Goal: Information Seeking & Learning: Learn about a topic

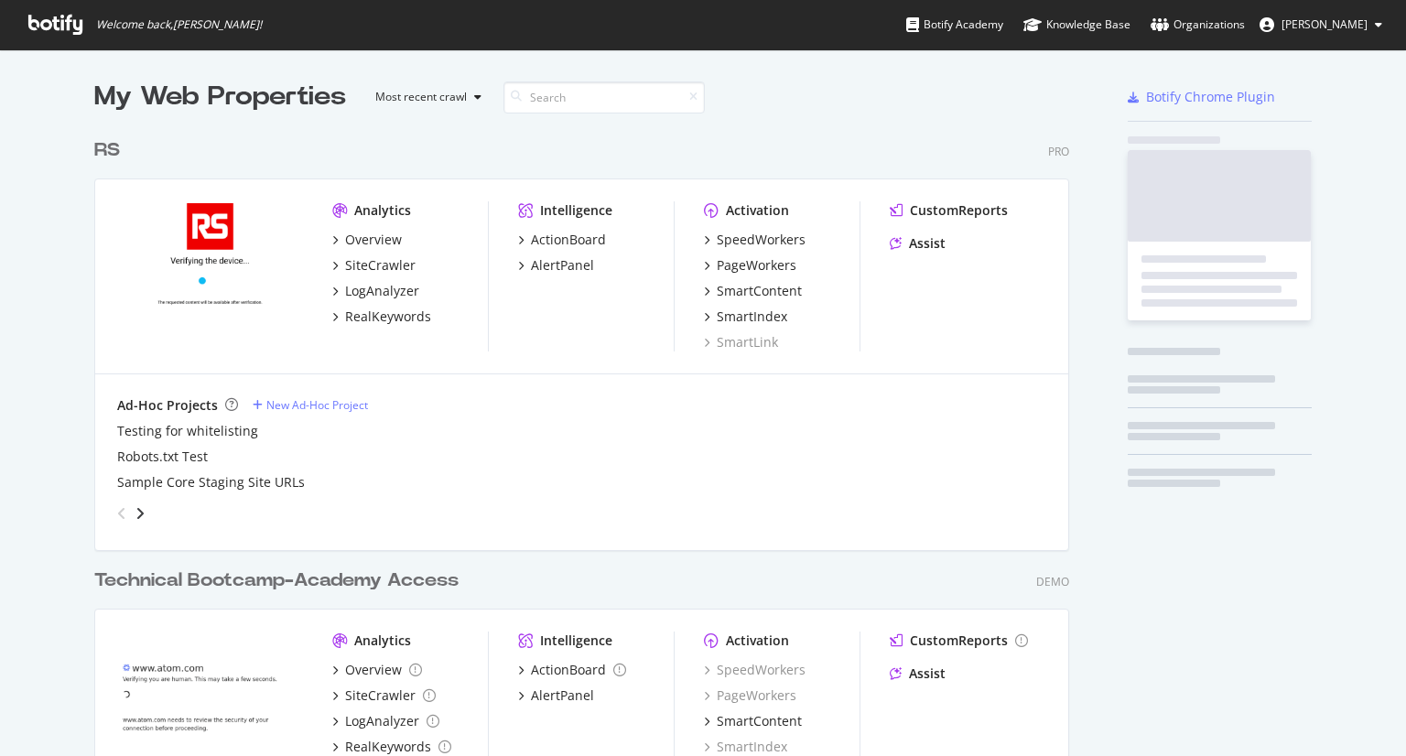
scroll to position [741, 1377]
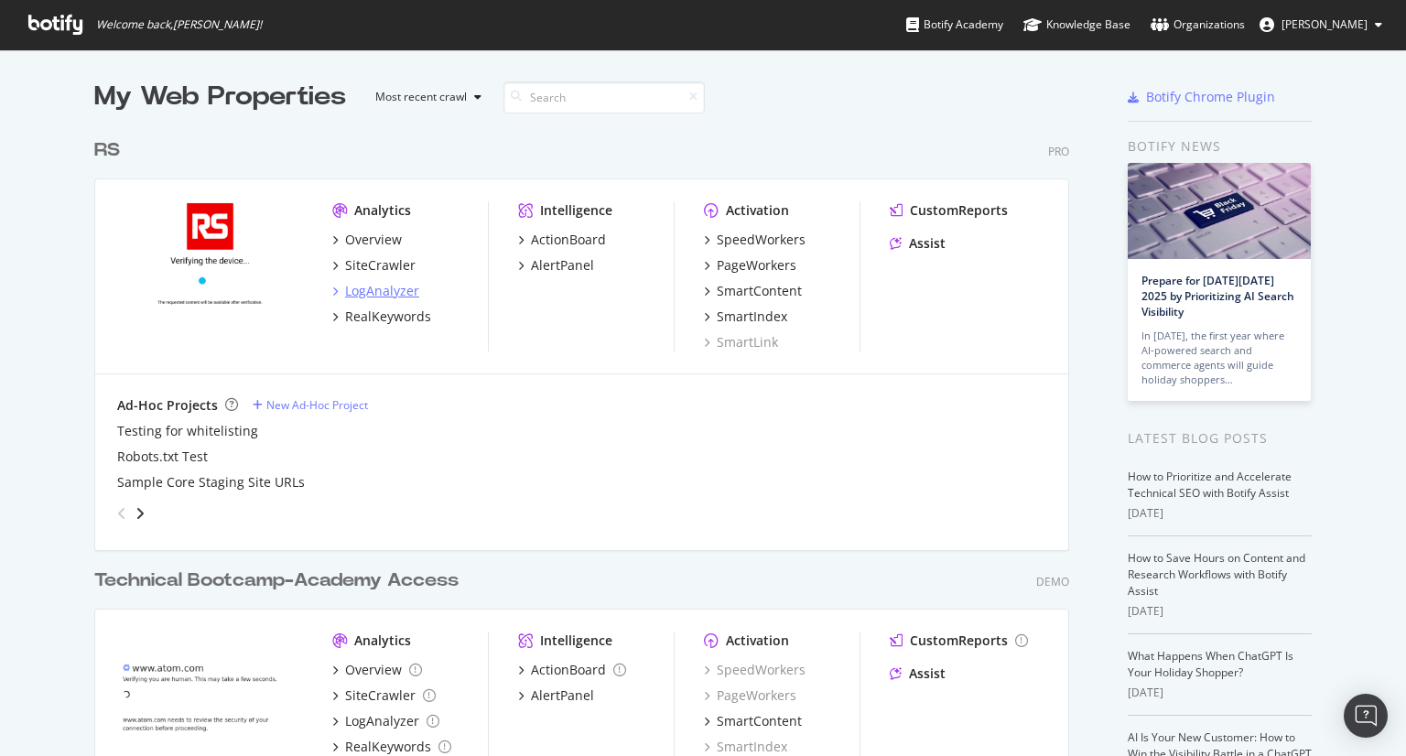
click at [399, 294] on div "LogAnalyzer" at bounding box center [382, 291] width 74 height 18
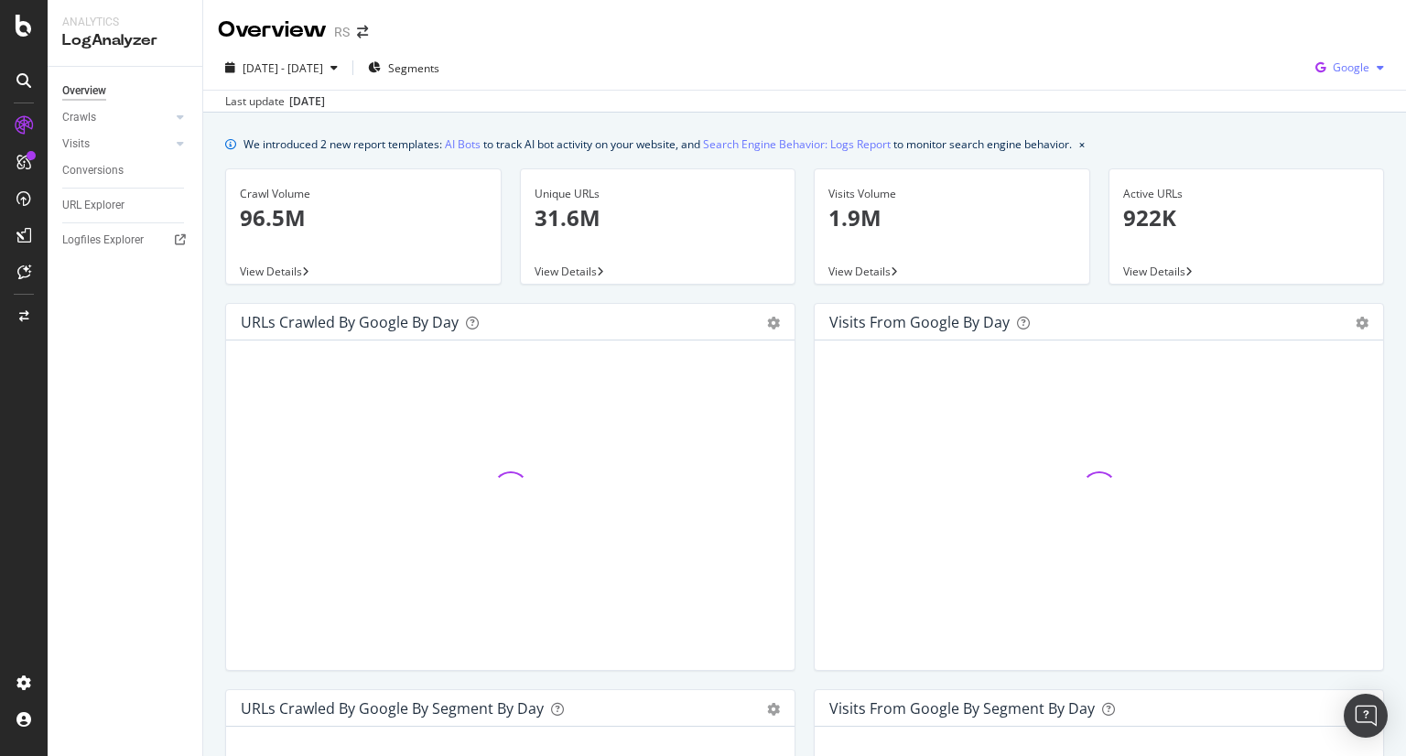
click at [1376, 69] on icon "button" at bounding box center [1379, 67] width 7 height 11
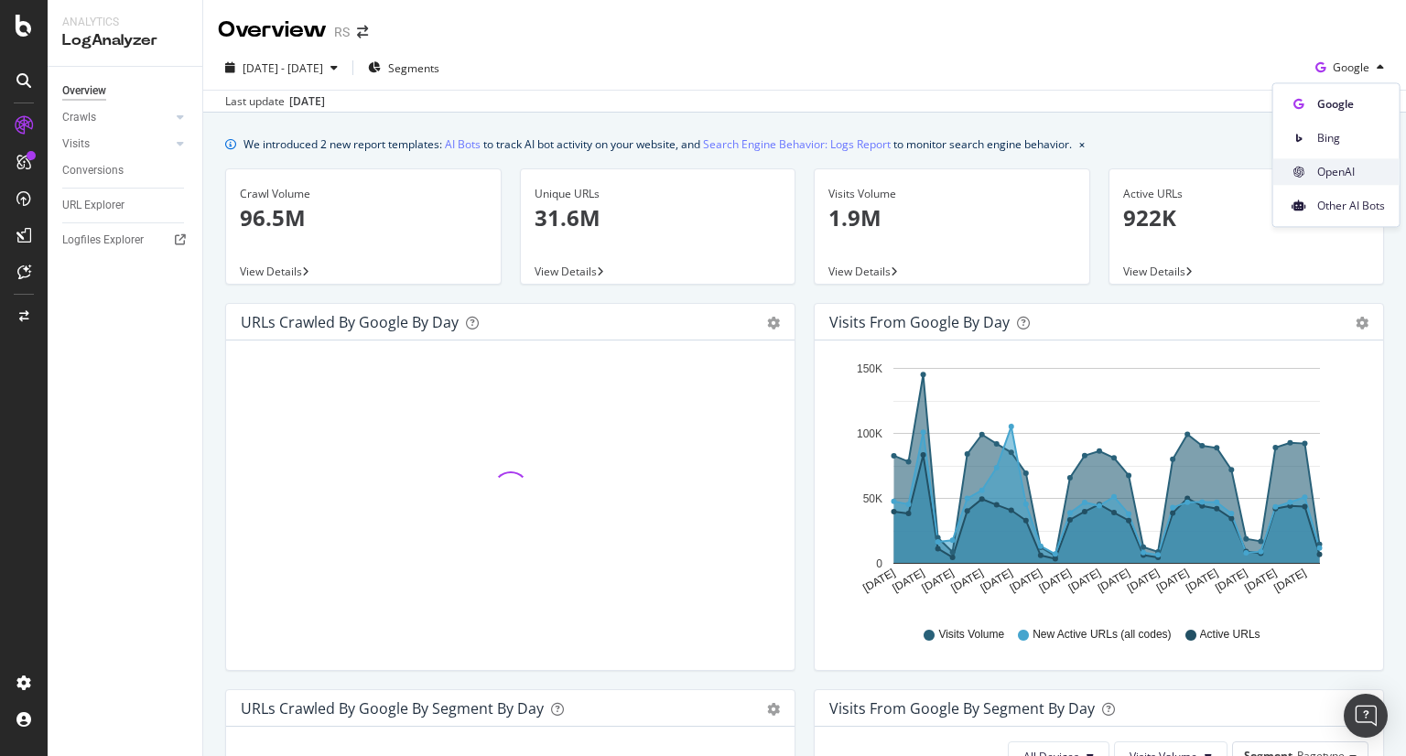
click at [1328, 162] on div "OpenAI" at bounding box center [1336, 171] width 126 height 27
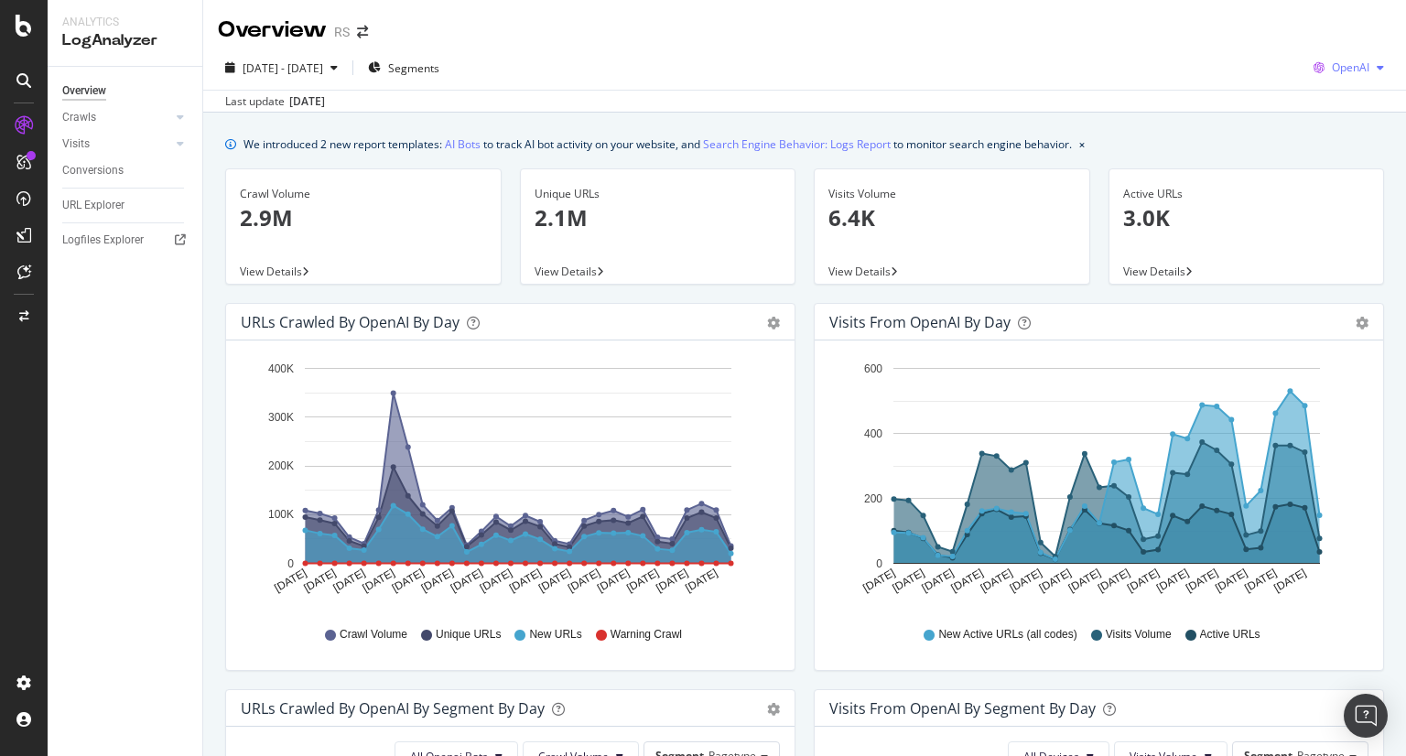
click at [1334, 70] on span "OpenAI" at bounding box center [1351, 67] width 38 height 16
click at [1320, 209] on span "Other AI Bots" at bounding box center [1349, 206] width 68 height 16
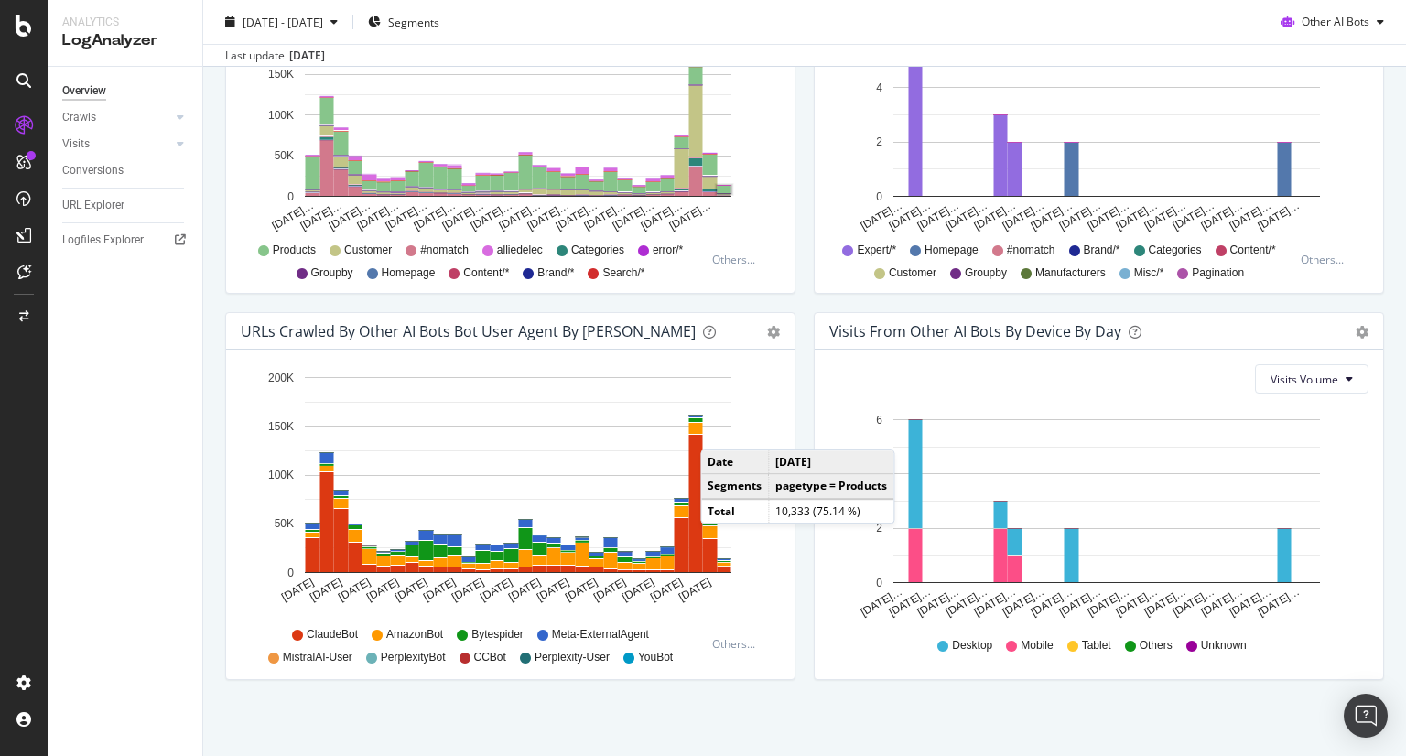
scroll to position [765, 0]
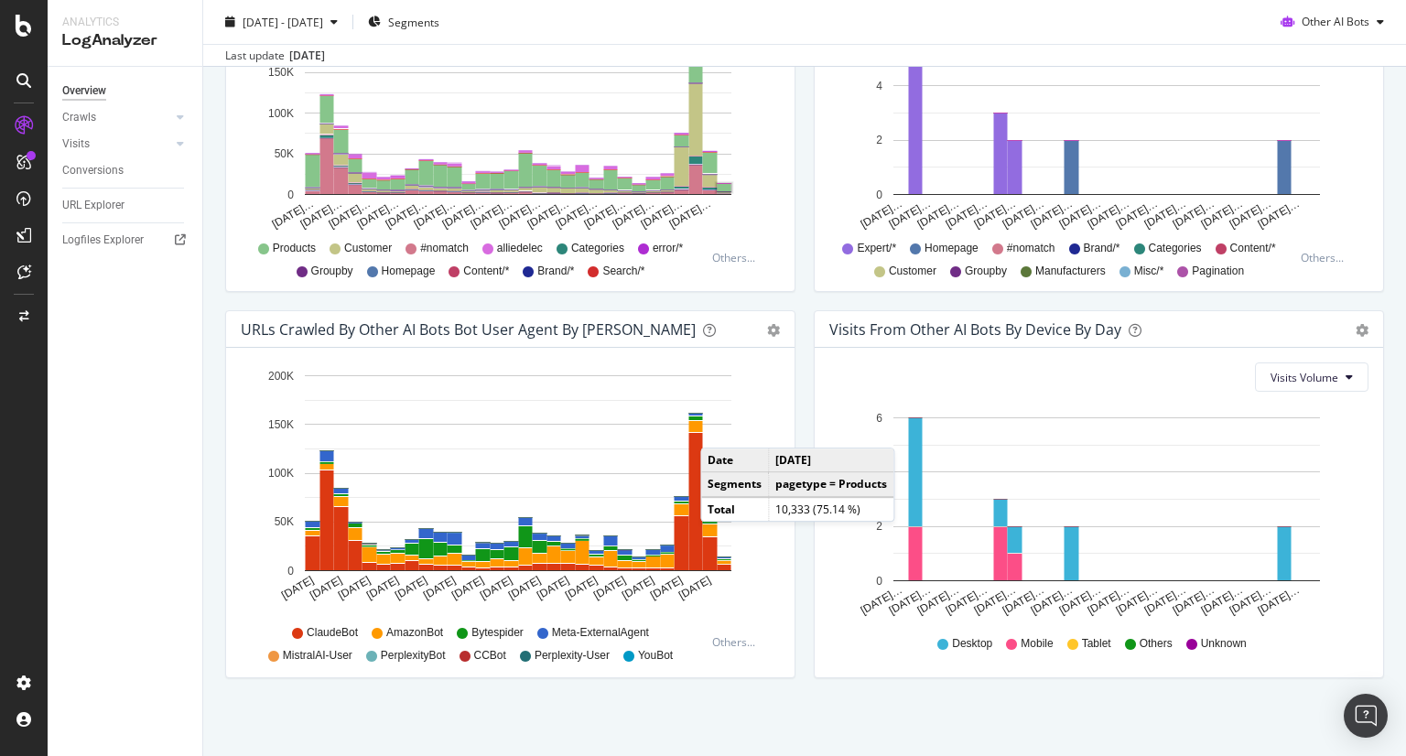
click at [234, 570] on div "Hold CTRL while clicking to filter the report. [DATE] [DATE] [DATE] [DATE] [DAT…" at bounding box center [510, 512] width 568 height 329
click at [794, 691] on div "URLs Crawled by Other AI Bots bot User Agent By Day Timeline (by Value) Timelin…" at bounding box center [510, 503] width 588 height 386
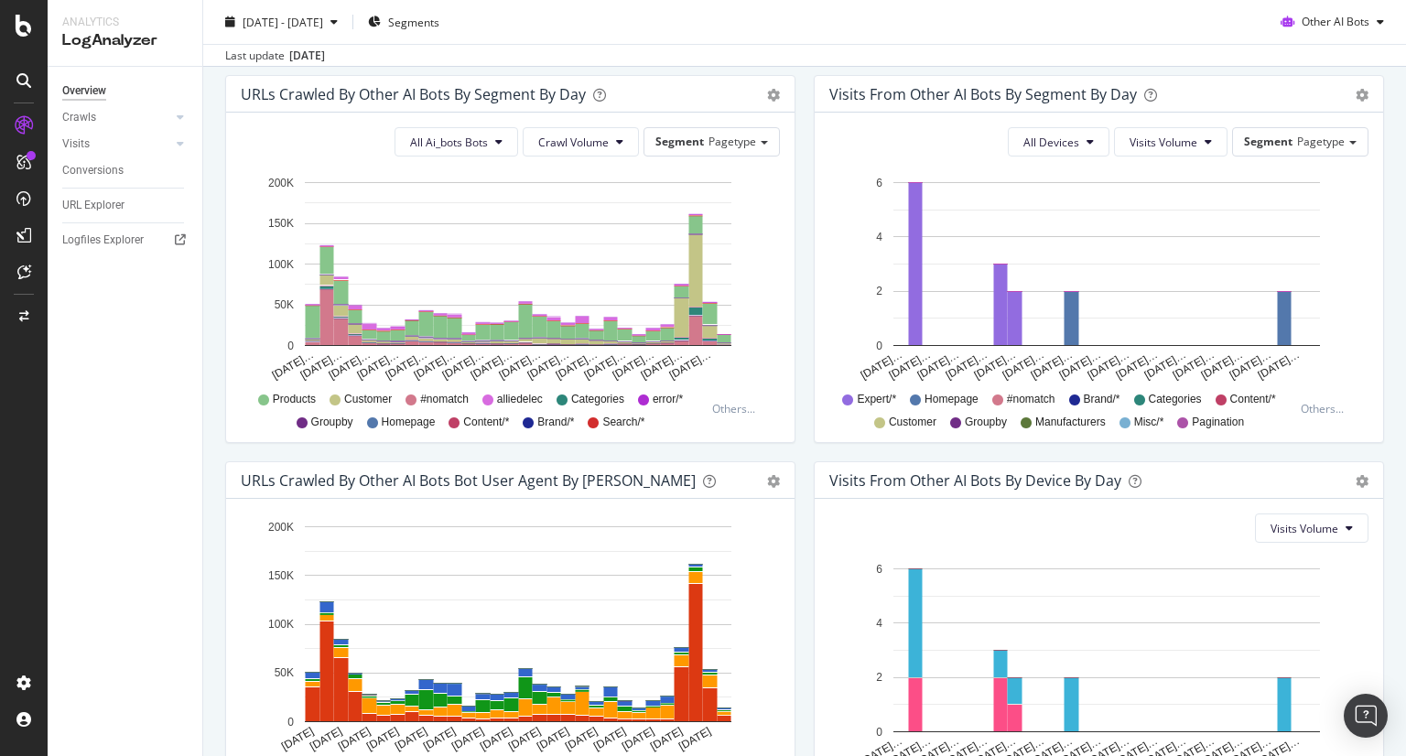
scroll to position [613, 0]
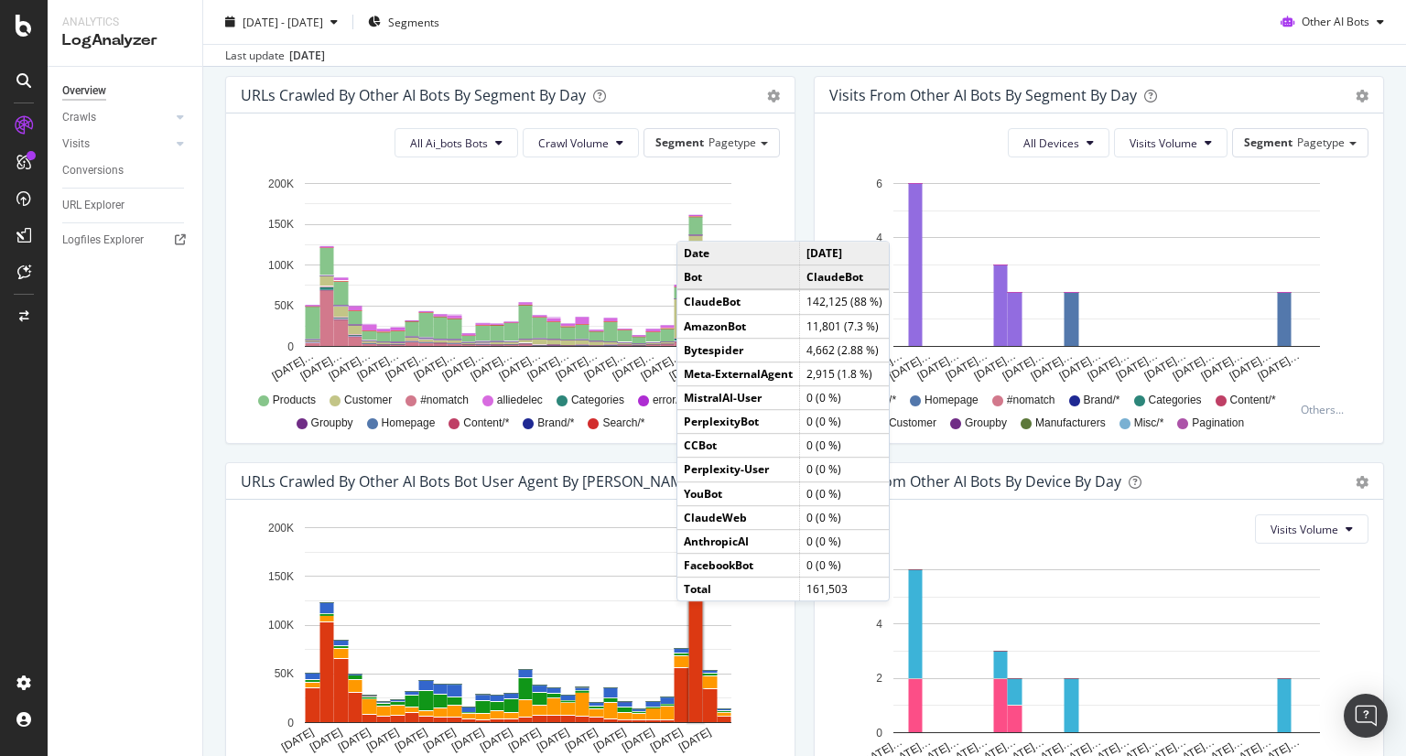
click at [695, 619] on rect "A chart." at bounding box center [696, 653] width 14 height 137
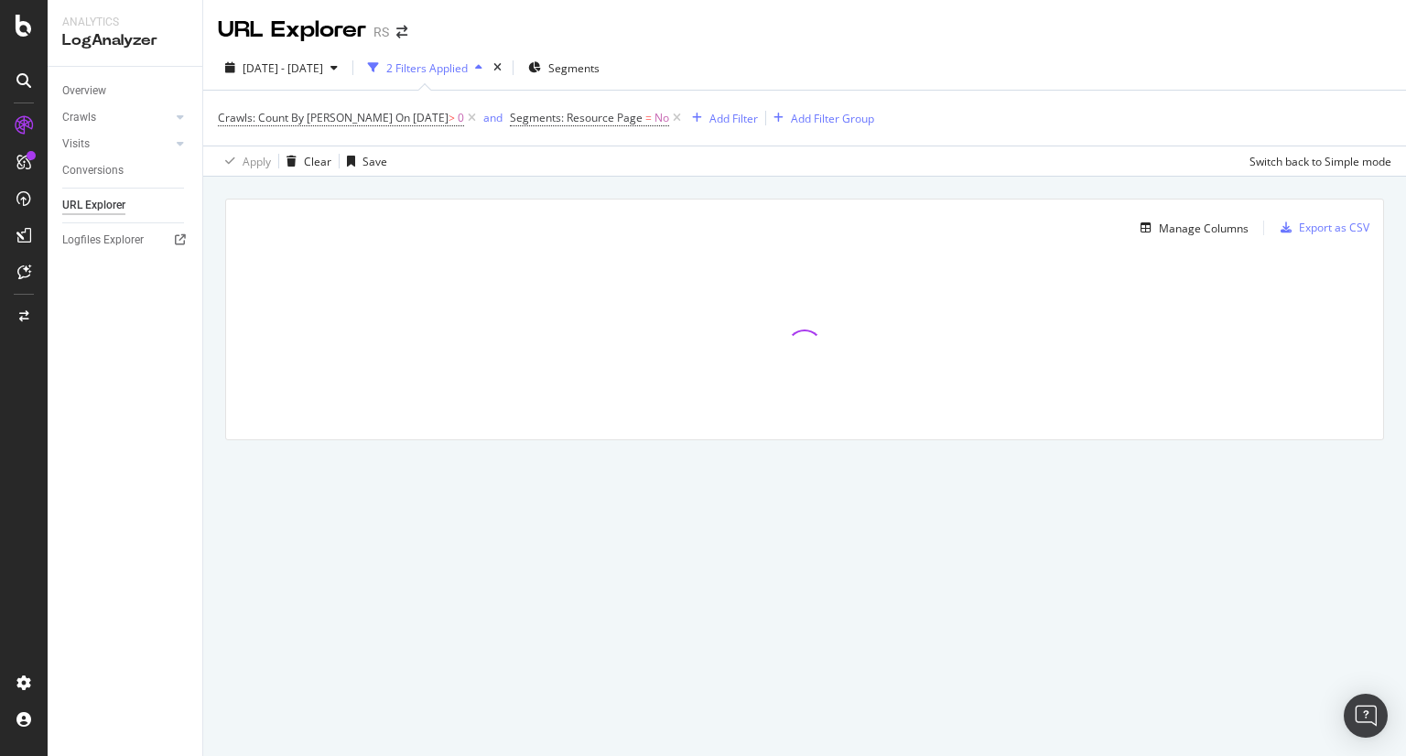
click at [1210, 240] on div "Manage Columns Export as CSV" at bounding box center [804, 221] width 1157 height 43
click at [1215, 228] on div "Manage Columns" at bounding box center [1204, 229] width 90 height 16
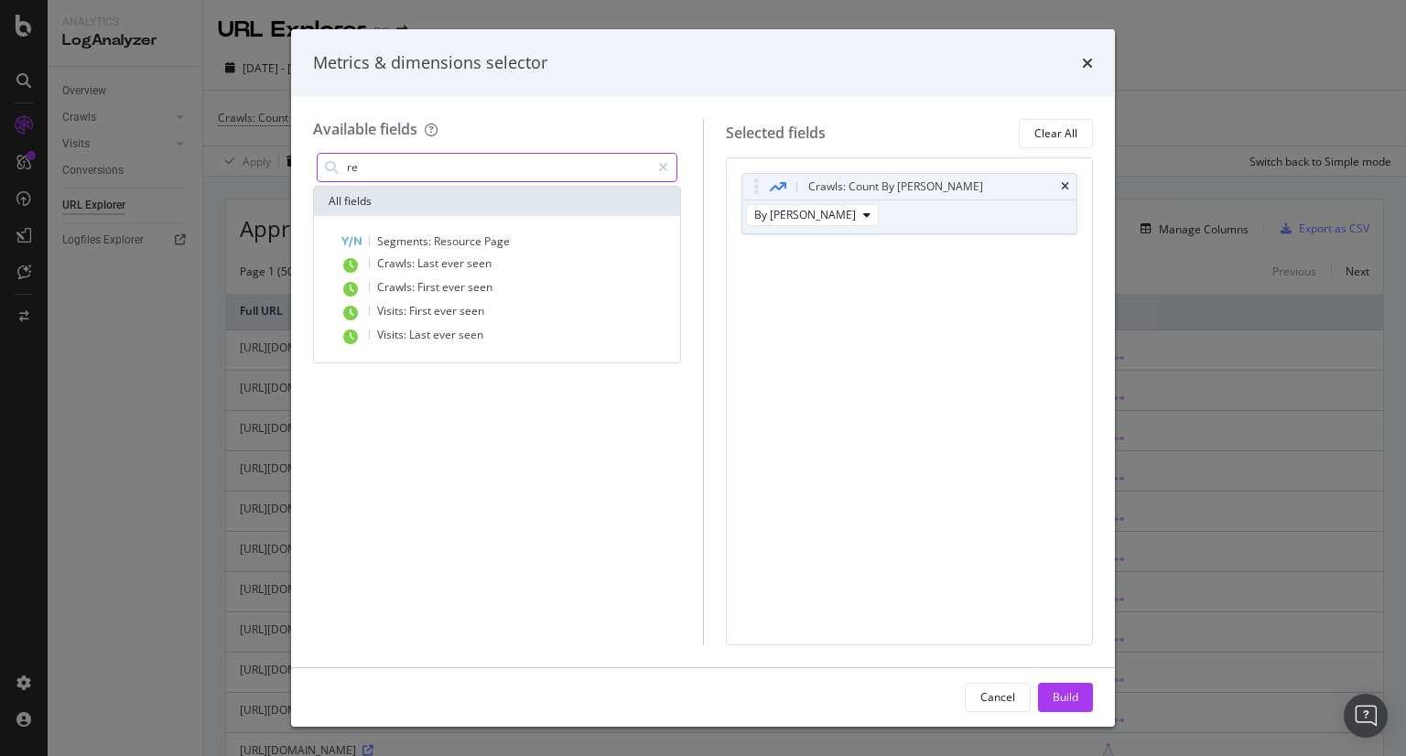
type input "r"
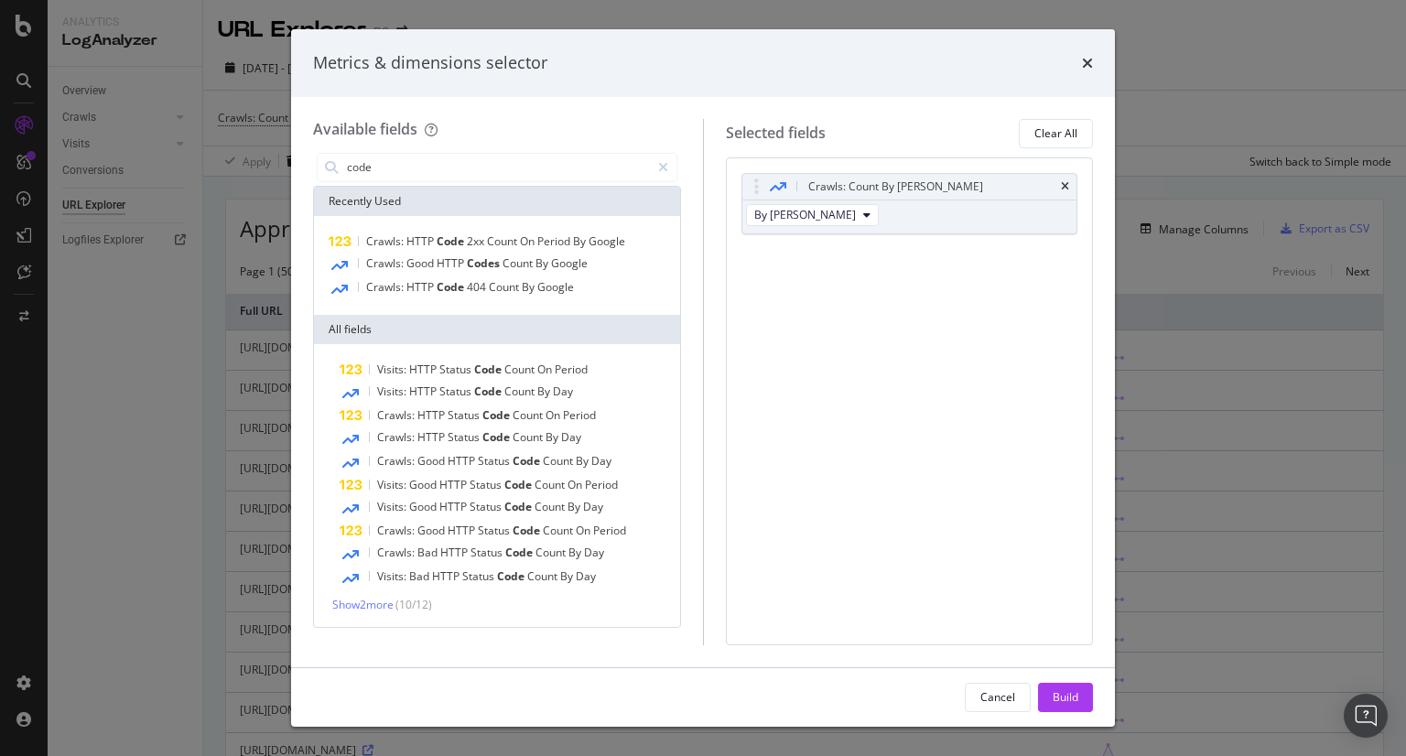
type input "code"
click at [388, 610] on div "Show 2 more ( 10 / 12 )" at bounding box center [497, 605] width 359 height 16
click at [388, 598] on span "Show 2 more" at bounding box center [362, 605] width 61 height 16
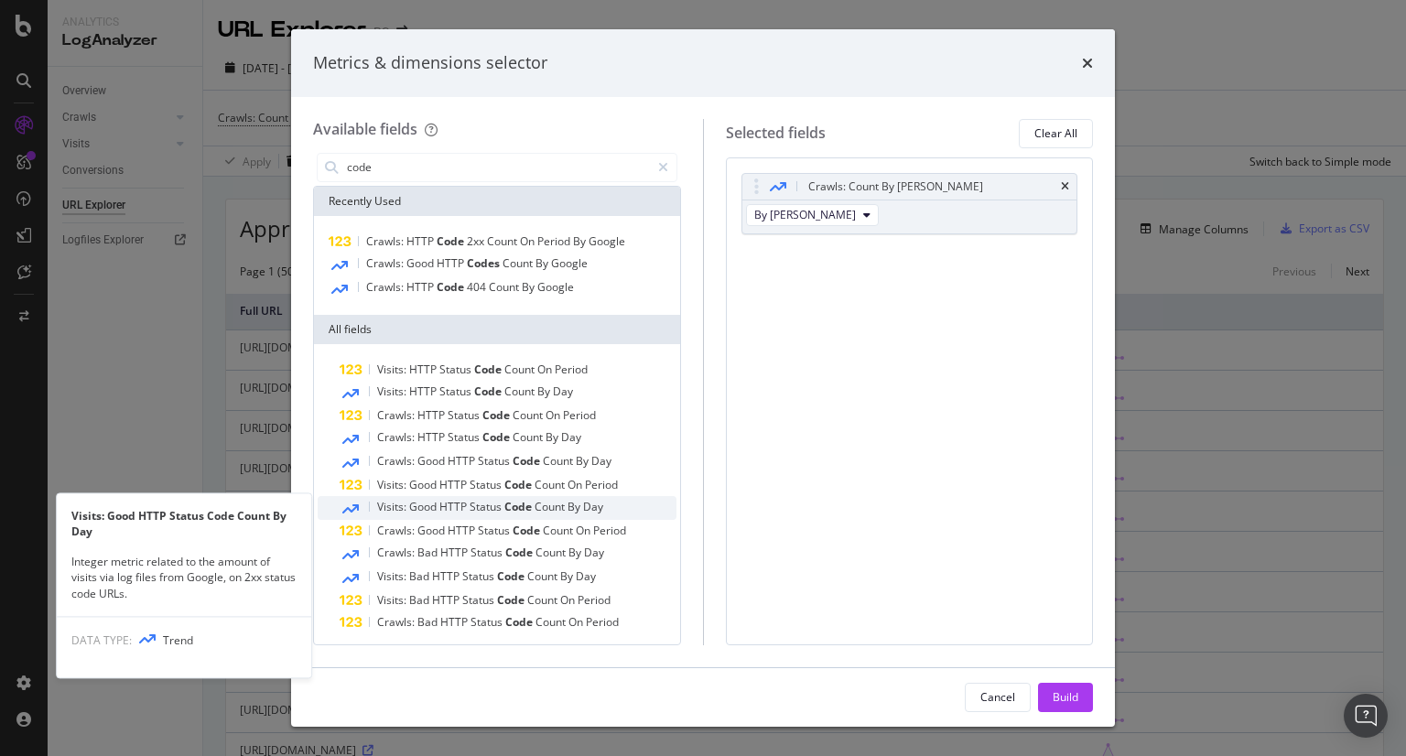
scroll to position [3, 0]
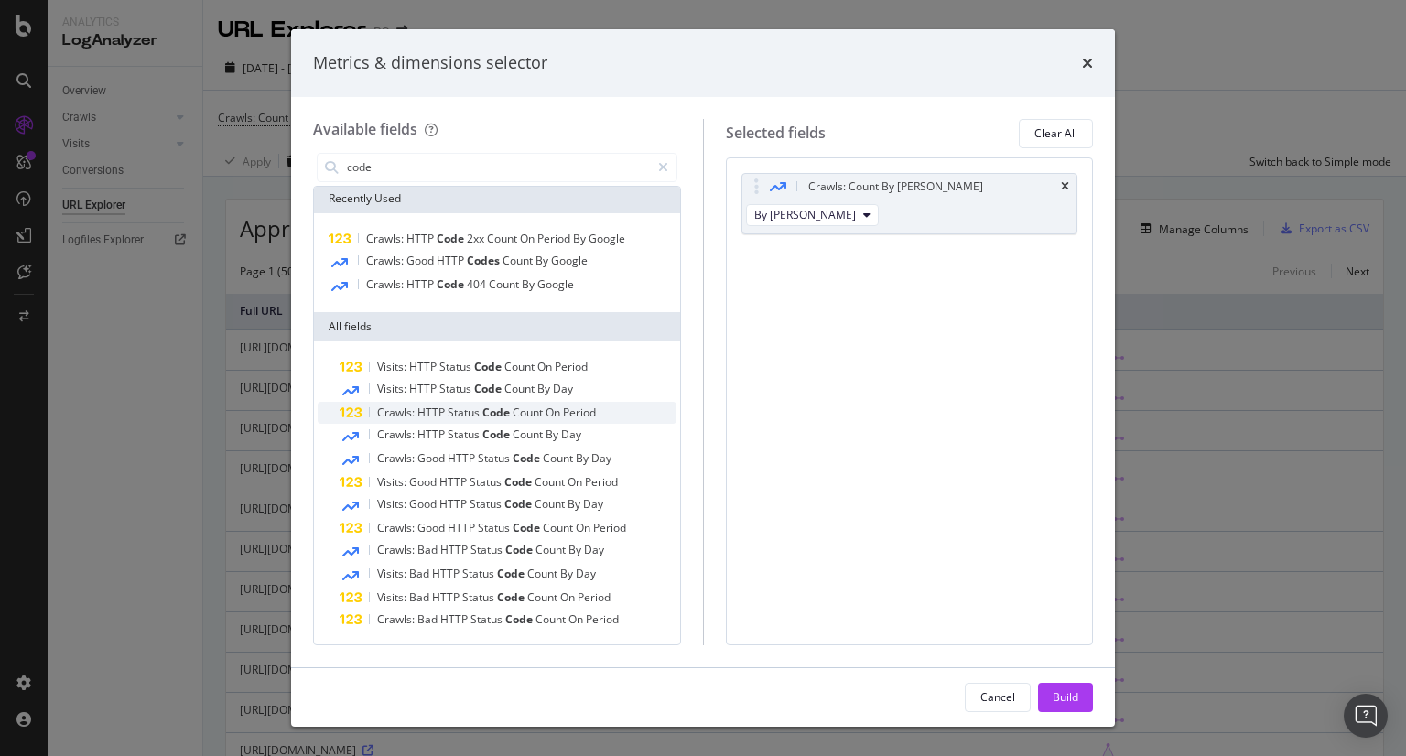
click at [493, 415] on span "Code" at bounding box center [497, 413] width 30 height 16
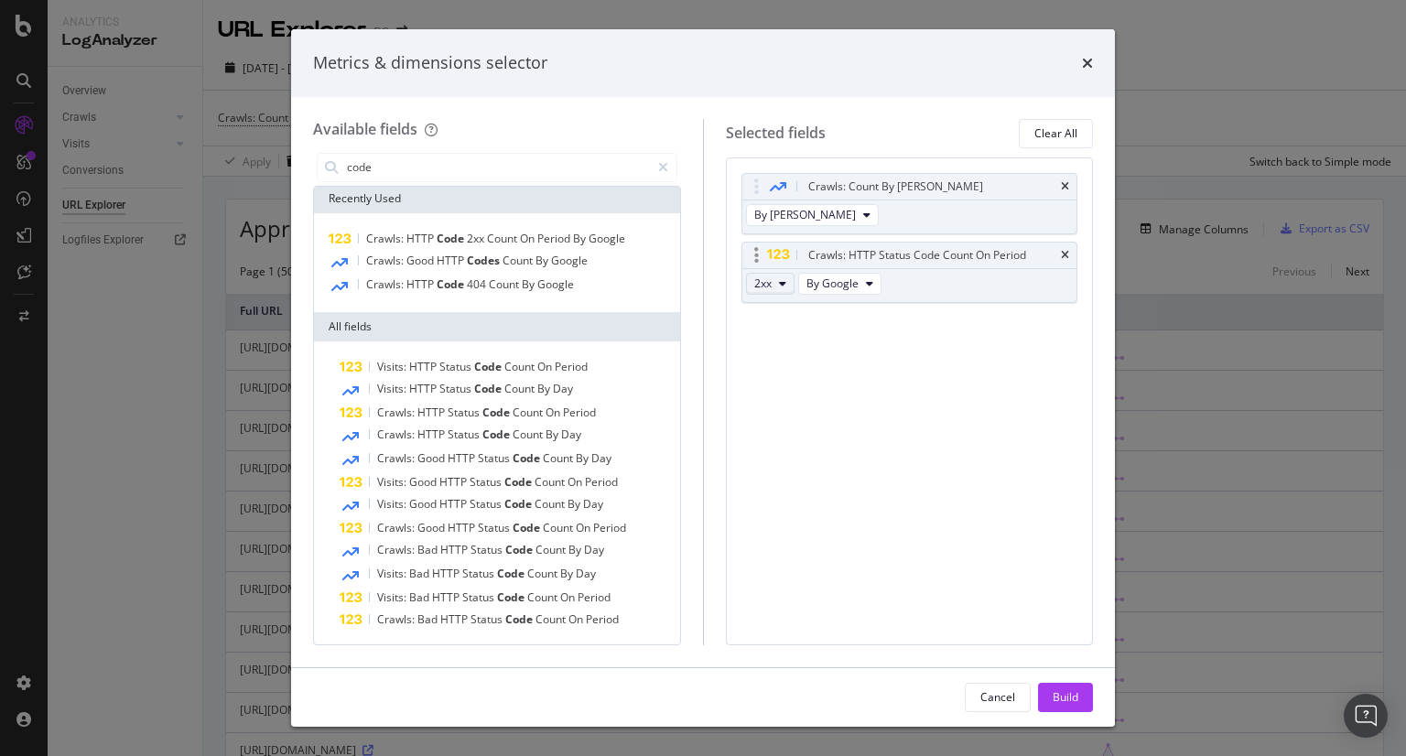
click at [781, 290] on button "2xx" at bounding box center [770, 284] width 49 height 22
click at [782, 307] on span "2xx" at bounding box center [785, 315] width 49 height 16
click at [827, 286] on span "By Google" at bounding box center [832, 283] width 52 height 16
click at [772, 374] on div "Crawls: Count By Day By [PERSON_NAME]: HTTP Status Code Count On Period 2xx By …" at bounding box center [910, 401] width 368 height 488
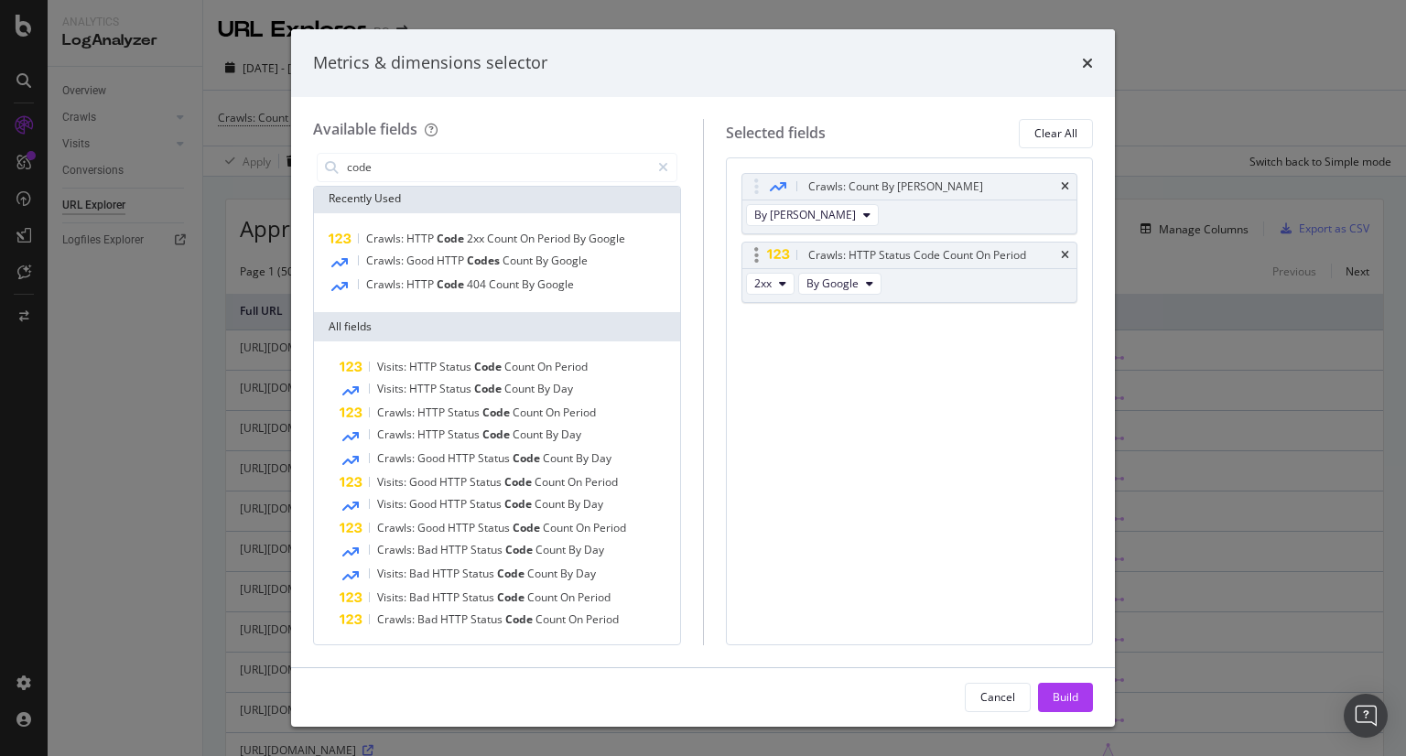
click at [1069, 255] on div "Crawls: HTTP Status Code Count On Period" at bounding box center [909, 256] width 335 height 26
click at [1069, 251] on icon "times" at bounding box center [1065, 255] width 8 height 11
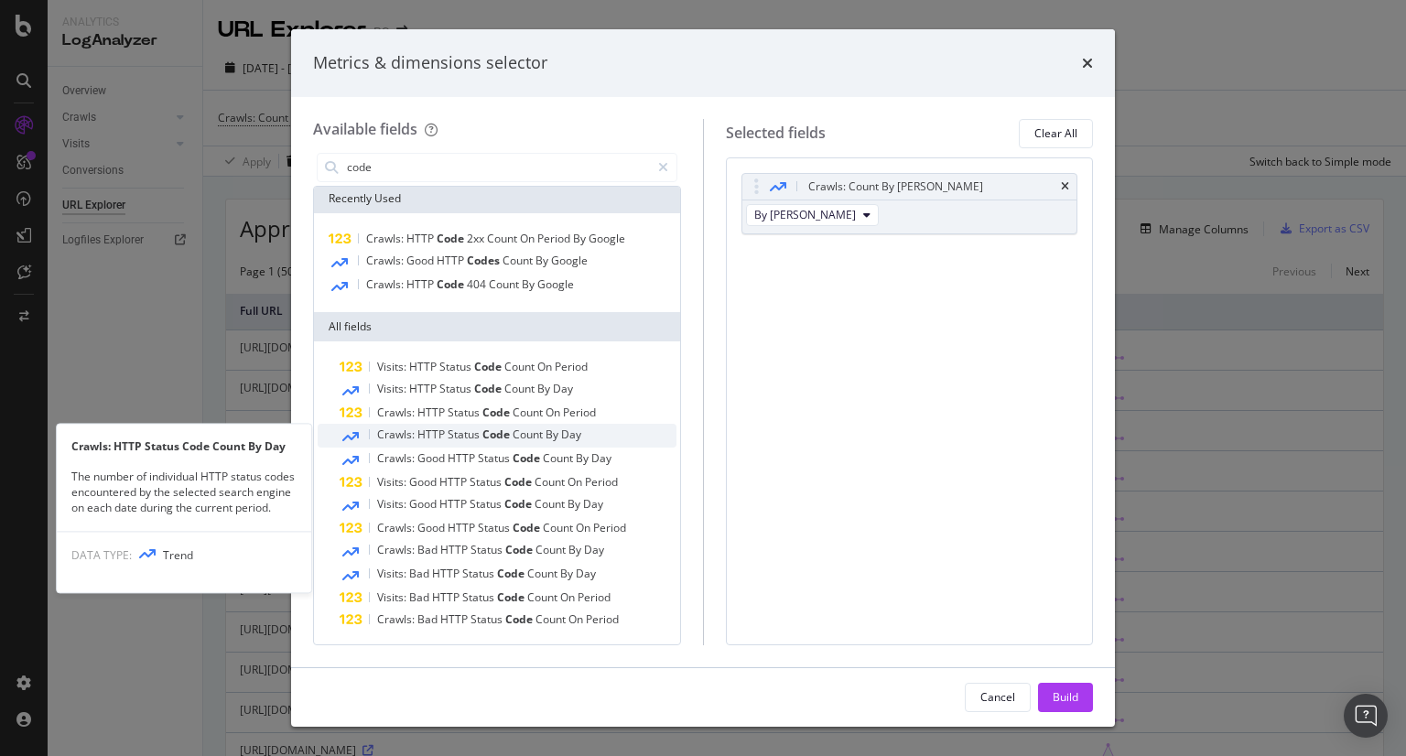
click at [555, 438] on span "By" at bounding box center [553, 434] width 16 height 16
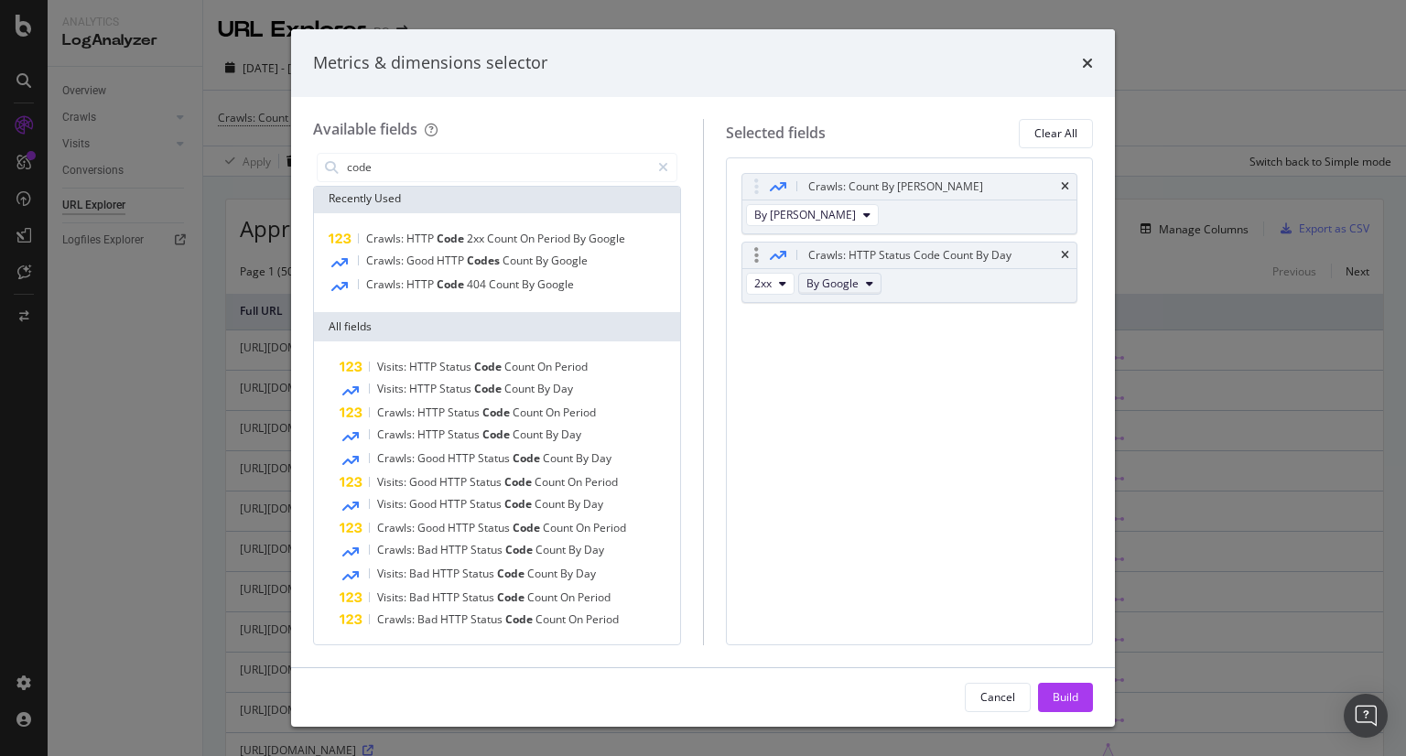
click at [829, 278] on span "By Google" at bounding box center [832, 283] width 52 height 16
click at [854, 338] on span "By [PERSON_NAME]" at bounding box center [884, 344] width 145 height 16
click at [1065, 694] on div "Build" at bounding box center [1065, 697] width 26 height 16
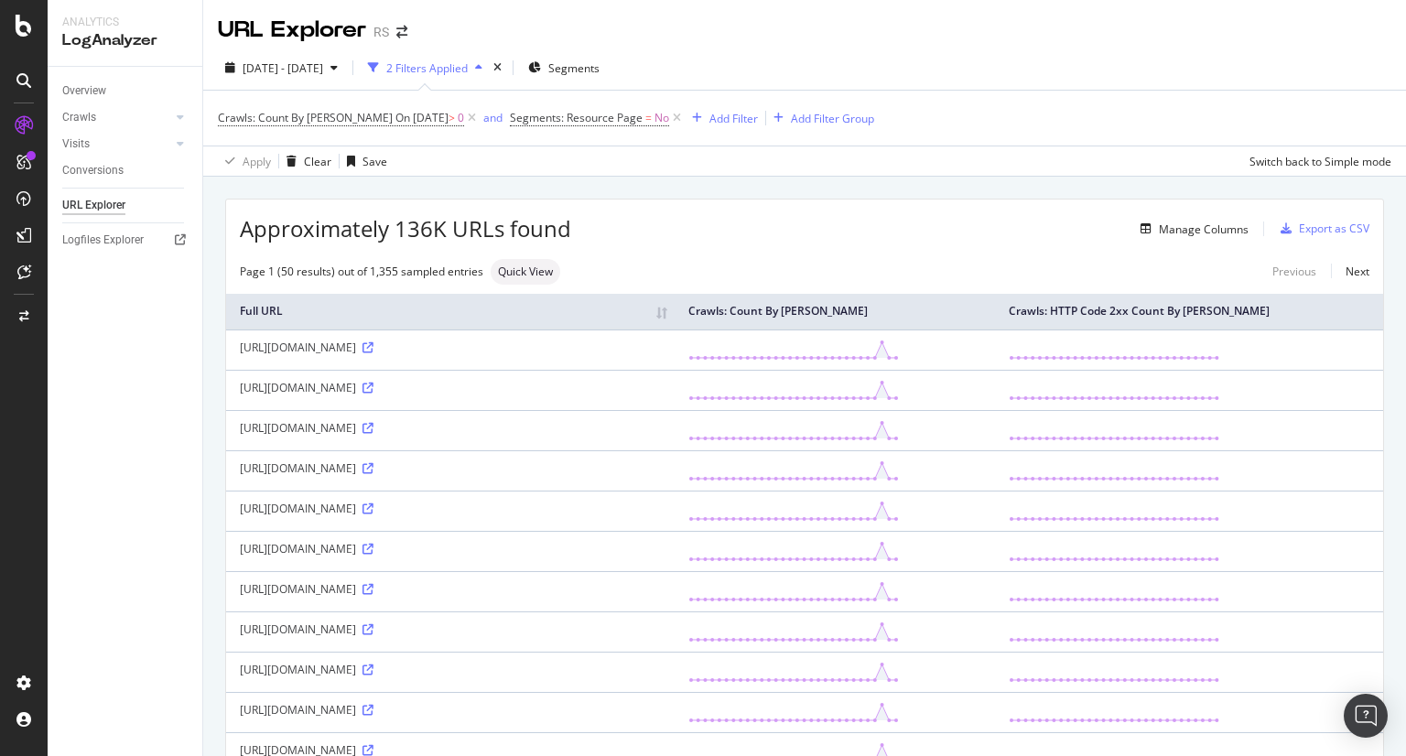
click at [694, 232] on div "Manage Columns" at bounding box center [909, 229] width 677 height 22
